Goal: Information Seeking & Learning: Learn about a topic

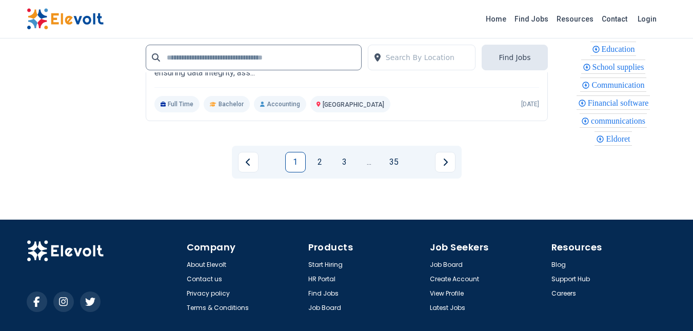
scroll to position [2302, 0]
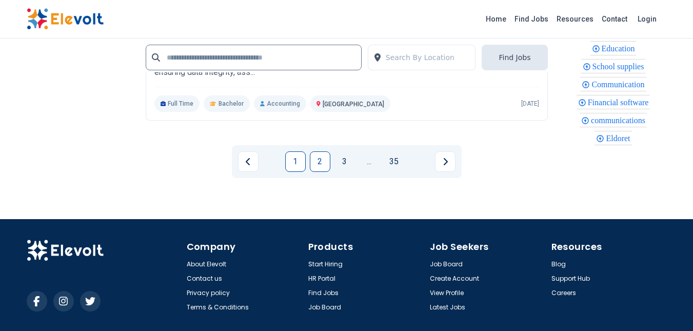
click at [311, 172] on link "2" at bounding box center [320, 161] width 21 height 21
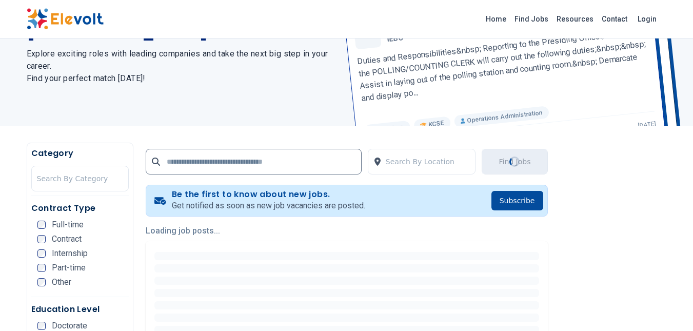
scroll to position [96, 0]
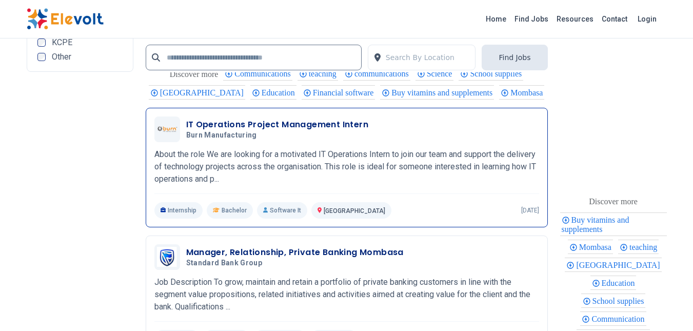
scroll to position [2063, 0]
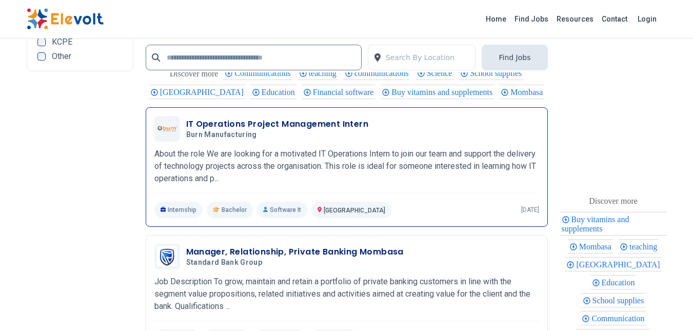
click at [304, 130] on h3 "IT Operations Project Management Intern" at bounding box center [277, 124] width 183 height 12
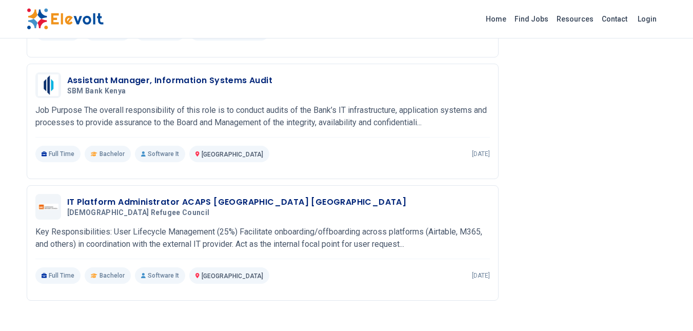
scroll to position [774, 0]
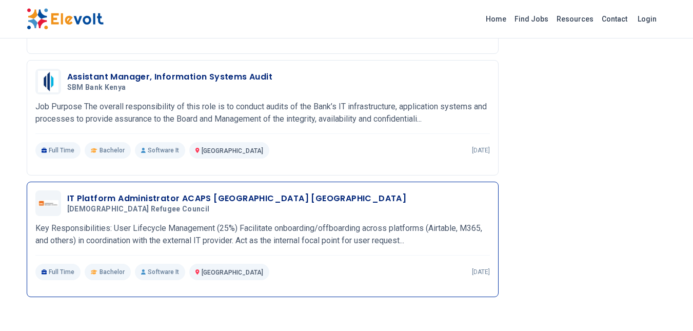
click at [250, 202] on h3 "IT Platform Administrator ACAPS [GEOGRAPHIC_DATA] [GEOGRAPHIC_DATA]" at bounding box center [237, 198] width 340 height 12
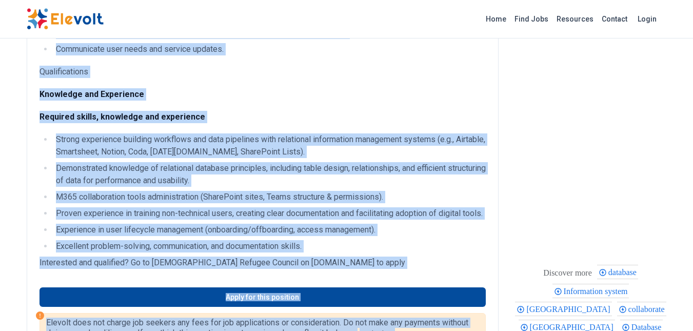
scroll to position [608, 0]
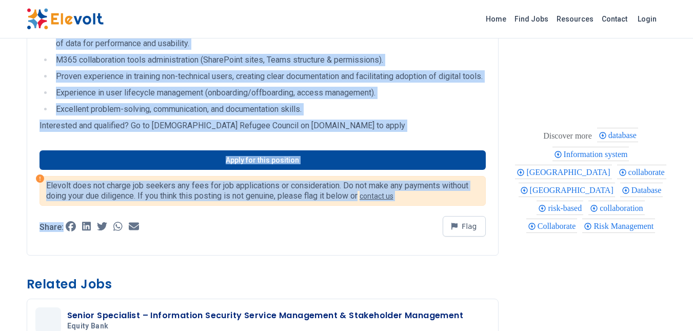
drag, startPoint x: 38, startPoint y: 122, endPoint x: 426, endPoint y: 164, distance: 390.6
copy div "Key Responsibilities: User Lifecycle Management (25%) Facilitate onboarding/off…"
